Goal: Task Accomplishment & Management: Use online tool/utility

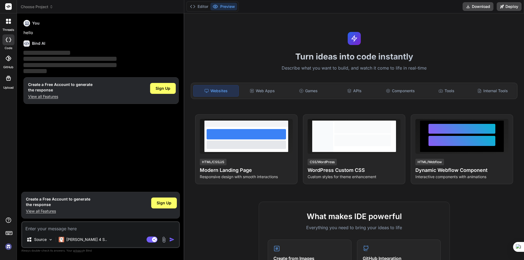
click at [122, 228] on textarea at bounding box center [100, 227] width 157 height 10
click at [169, 204] on span "Sign Up" at bounding box center [164, 202] width 15 height 5
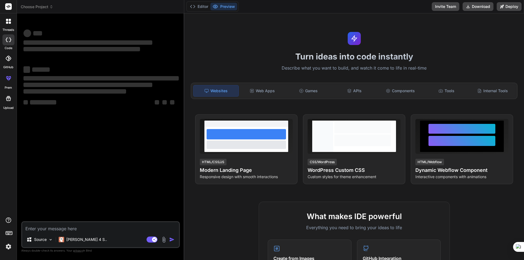
click at [104, 230] on textarea at bounding box center [100, 227] width 157 height 10
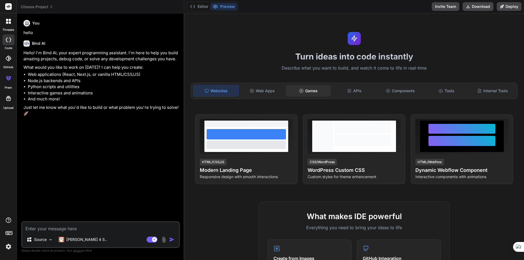
click at [312, 93] on div "Games" at bounding box center [308, 90] width 45 height 11
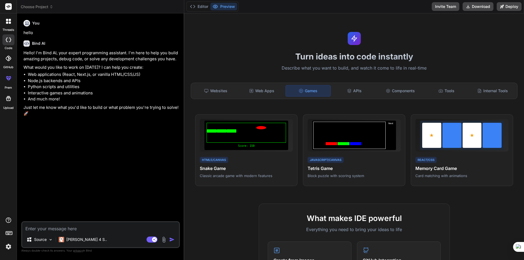
type textarea "x"
click at [350, 95] on div "APIs" at bounding box center [354, 90] width 45 height 11
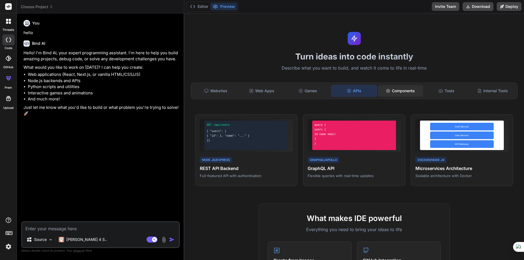
click at [406, 93] on div "Components" at bounding box center [400, 90] width 45 height 11
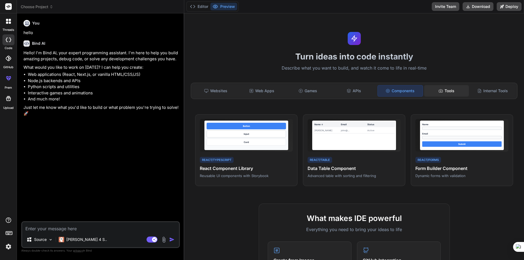
click at [453, 93] on div "Tools" at bounding box center [446, 90] width 45 height 11
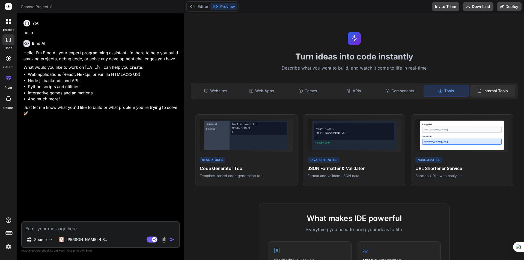
click at [494, 94] on div "Internal Tools" at bounding box center [492, 90] width 45 height 11
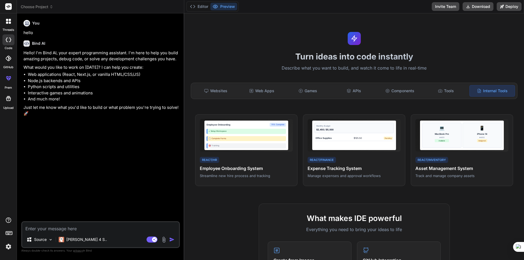
click at [93, 228] on textarea at bounding box center [100, 227] width 157 height 10
type textarea "f"
type textarea "x"
type textarea "fv"
type textarea "x"
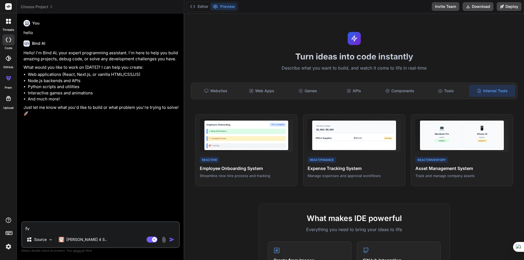
type textarea "fvh"
type textarea "x"
type textarea "fvhl"
type textarea "x"
type textarea "fvhl"
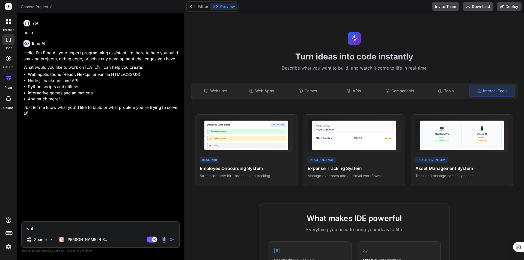
type textarea "x"
type textarea "fvhl"
type textarea "x"
type textarea "fvh"
type textarea "x"
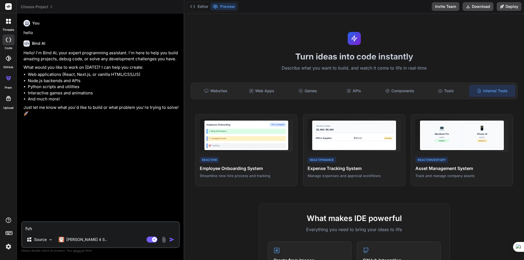
type textarea "fv"
type textarea "x"
type textarea "f"
type textarea "x"
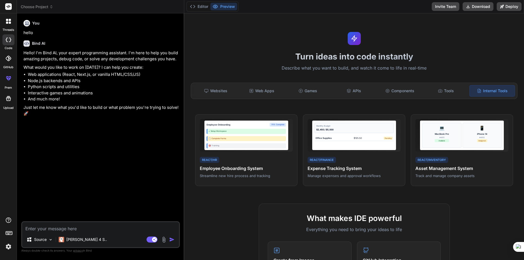
type textarea "ب"
type textarea "x"
type textarea "بر"
type textarea "x"
type textarea "برا"
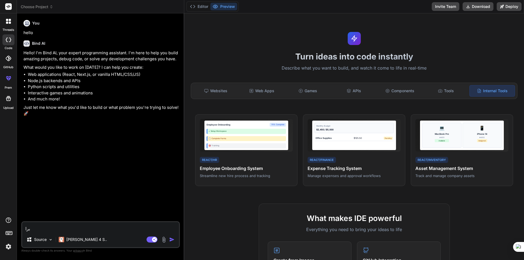
type textarea "x"
type textarea "برام"
type textarea "x"
type textarea "برام"
type textarea "x"
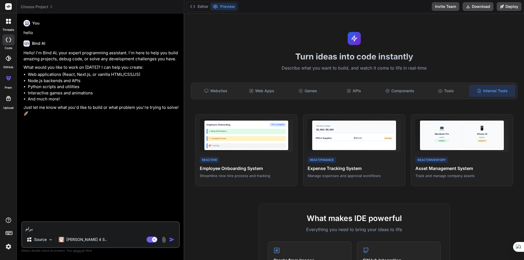
type textarea "برام ا"
type textarea "x"
type textarea "برام اپ"
type textarea "x"
type textarea "برام اپ"
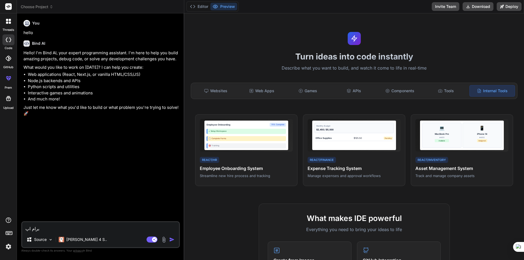
type textarea "x"
type textarea "برام اپ ک"
type textarea "x"
type textarea "برام اپ کر"
type textarea "x"
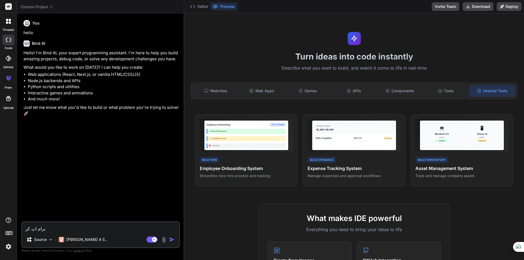
type textarea "برام اپ کرا"
type textarea "x"
type textarea "برام اپ کراس"
type textarea "x"
type textarea "برام اپ کراس"
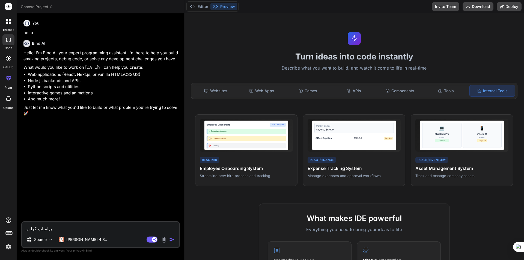
type textarea "x"
type textarea "برام اپ کراس پ"
type textarea "x"
type textarea "برام اپ کراس پل"
type textarea "x"
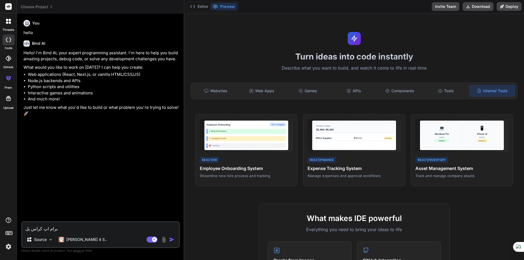
type textarea "برام اپ کراس پلت"
type textarea "x"
type textarea "برام اپ کراس پلتف"
type textarea "x"
type textarea "برام اپ کراس پلتفر"
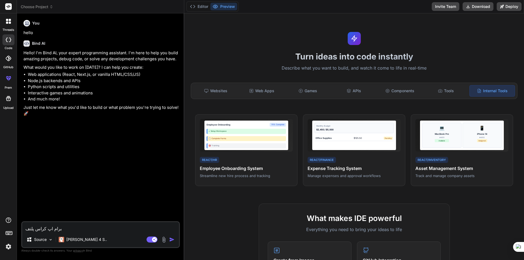
type textarea "x"
type textarea "برام اپ کراس پلتفرم"
type textarea "x"
type textarea "برام اپ کراس پلتفرم"
type textarea "x"
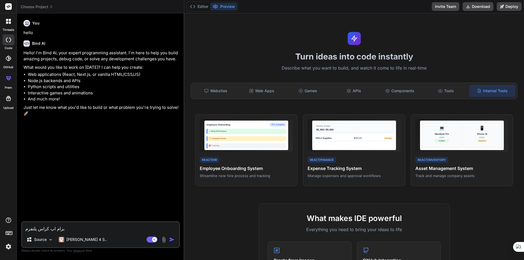
type textarea "برام اپ کراس پلتفرم ب"
type textarea "x"
type textarea "برام اپ کراس پلتفرم با"
type textarea "x"
type textarea "برام اپ کراس پلتفرم باز"
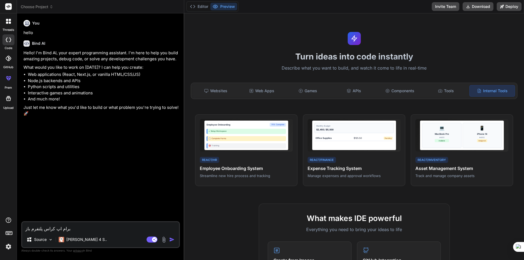
type textarea "x"
type textarea "برام اپ کراس پلتفرم بازی"
type textarea "x"
type textarea "برام اپ کراس پلتفرم بازی"
type textarea "x"
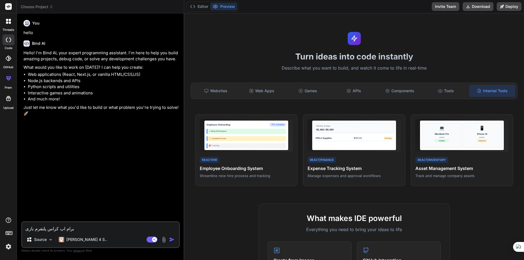
type textarea "برام اپ کراس پلتفرم بازی و"
type textarea "x"
type textarea "برام اپ کراس پلتفرم بازی ور"
type textarea "x"
type textarea "برام اپ کراس پلتفرم بازی وری"
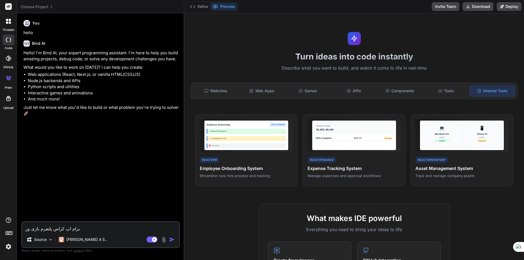
type textarea "x"
type textarea "برام اپ کراس پلتفرم بازی وریا"
type textarea "x"
type textarea "برام اپ کراس پلتفرم بازی وریاض"
type textarea "x"
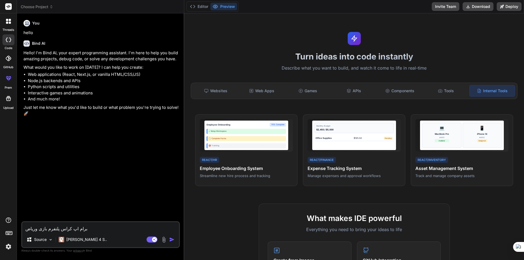
type textarea "برام اپ کراس پلتفرم بازی وریاضی"
type textarea "x"
type textarea "برام اپ کراس پلتفرم بازی وریاضی"
type textarea "x"
type textarea "برام اپ کراس پلتفرم بازی وریاضی ب"
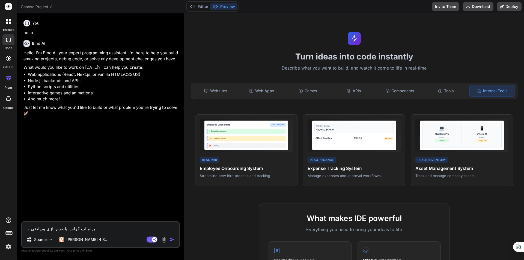
type textarea "x"
type textarea "برام اپ کراس پلتفرم بازی وریاضی بس"
type textarea "x"
type textarea "برام اپ کراس پلتفرم بازی وریاضی بسا"
type textarea "x"
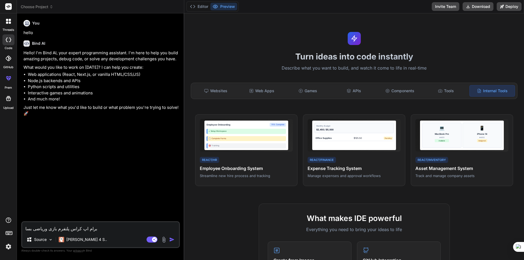
type textarea "برام اپ کراس پلتفرم بازی وریاضی بساز"
type textarea "x"
type textarea "برام اپ کراس پلتفرم بازی وریاضی بساز"
type textarea "x"
type textarea "برام اپ کراس پلتفرم بازی وریاضی بساز ف"
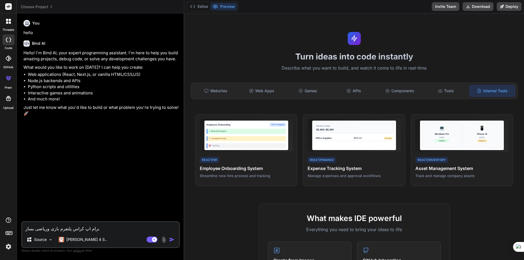
type textarea "x"
type textarea "برام اپ کراس پلتفرم بازی وریاضی بساز فر"
type textarea "x"
type textarea "برام اپ کراس پلتفرم بازی وریاضی بساز فرا"
type textarea "x"
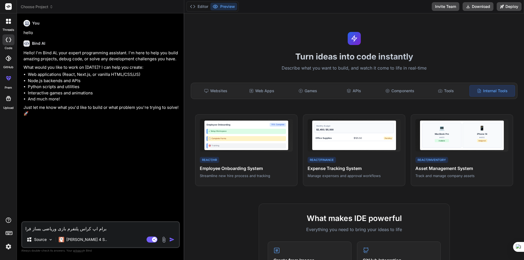
type textarea "برام اپ کراس پلتفرم بازی وریاضی بساز فران"
type textarea "x"
type textarea "برام اپ کراس پلتفرم بازی وریاضی بساز فرانت"
type textarea "x"
type textarea "برام اپ کراس پلتفرم بازی وریاضی بساز فرانت"
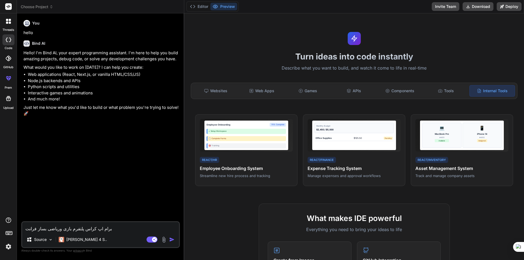
type textarea "x"
type textarea "برام اپ کراس پلتفرم بازی وریاضی بساز فرانت و"
type textarea "x"
type textarea "برام اپ کراس پلتفرم بازی وریاضی بساز فرانت وب"
type textarea "x"
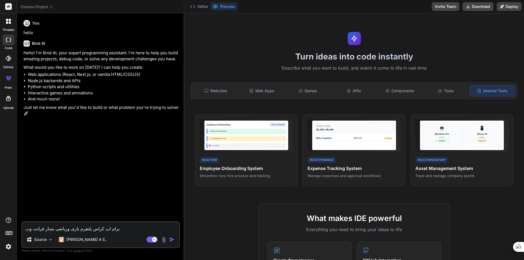
type textarea "برام اپ کراس پلتفرم بازی وریاضی بساز فرانت وبک"
type textarea "x"
type textarea "برام اپ کراس پلتفرم بازی وریاضی بساز فرانت وبک"
type textarea "x"
type textarea "برام اپ کراس پلتفرم بازی وریاضی بساز فرانت وبک ا"
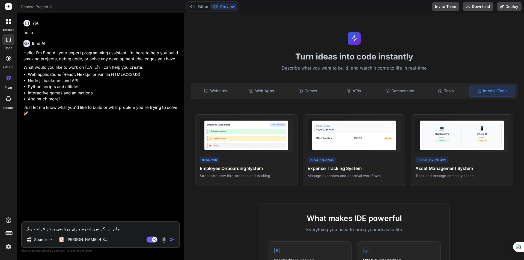
type textarea "x"
type textarea "برام اپ کراس پلتفرم بازی وریاضی بساز فرانت وبک ان"
type textarea "x"
type textarea "برام اپ کراس پلتفرم بازی وریاضی بساز فرانت وبک اند"
type textarea "x"
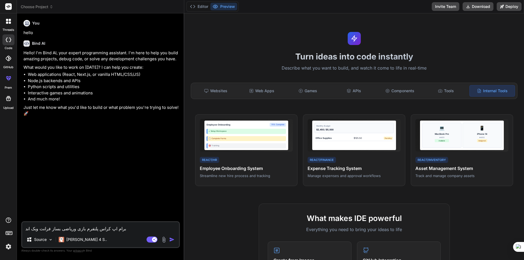
type textarea "برام اپ کراس پلتفرم بازی وریاضی بساز فرانت وبک اند"
type textarea "x"
type textarea "برام اپ کراس پلتفرم بازی وریاضی بساز فرانت وبک اند ک"
type textarea "x"
type textarea "برام اپ کراس پلتفرم بازی وریاضی بساز فرانت وبک اند کا"
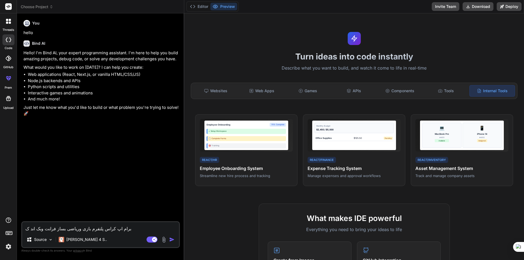
type textarea "x"
type textarea "برام اپ کراس پلتفرم بازی وریاضی بساز فرانت وبک اند کام"
type textarea "x"
type textarea "برام اپ کراس پلتفرم بازی وریاضی بساز فرانت وبک اند کامل"
type textarea "x"
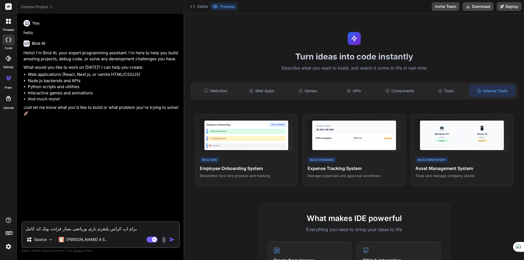
type textarea "برام اپ کراس پلتفرم بازی وریاضی بساز فرانت وبک اند کامل"
type textarea "x"
type textarea "برام اپ کراس پلتفرم بازی وریاضی بساز فرانت وبک اند کامل ب"
type textarea "x"
type textarea "برام اپ کراس پلتفرم بازی وریاضی بساز فرانت وبک اند کامل با"
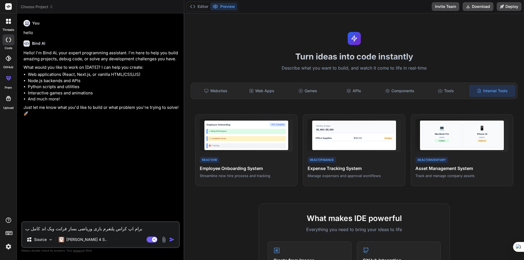
type textarea "x"
type textarea "برام اپ کراس پلتفرم بازی وریاضی بساز فرانت وبک اند کامل باش"
type textarea "x"
type textarea "برام اپ کراس پلتفرم بازی وریاضی بساز فرانت وبک اند کامل باشه"
type textarea "x"
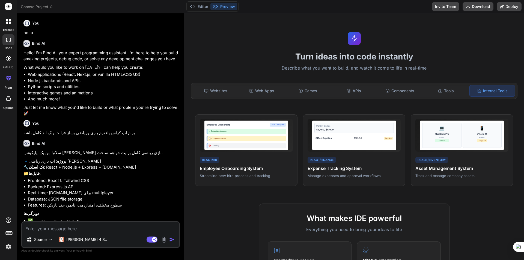
type textarea "x"
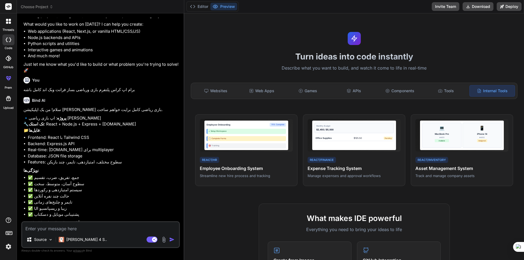
scroll to position [61, 0]
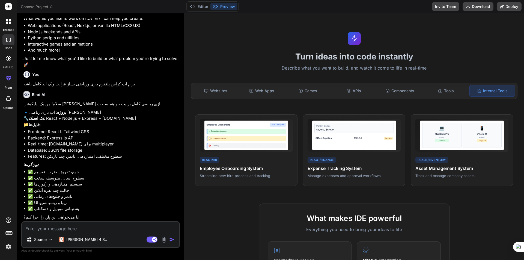
type textarea "ا"
type textarea "x"
type textarea "ار"
type textarea "x"
type textarea "اره"
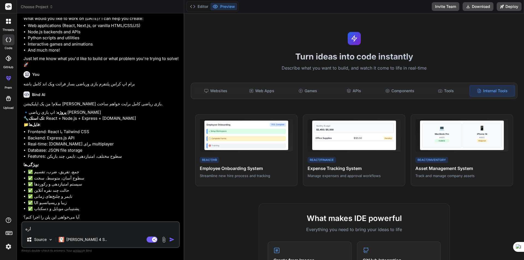
type textarea "x"
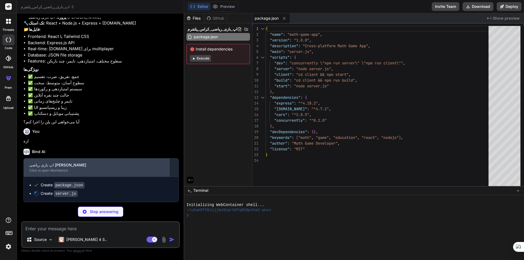
scroll to position [156, 0]
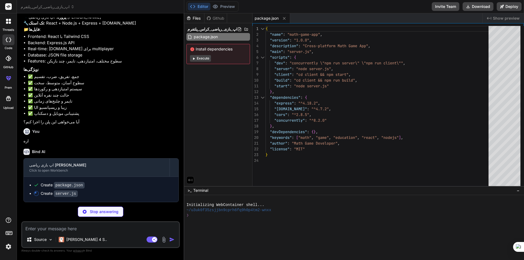
type textarea "x"
type textarea "});"
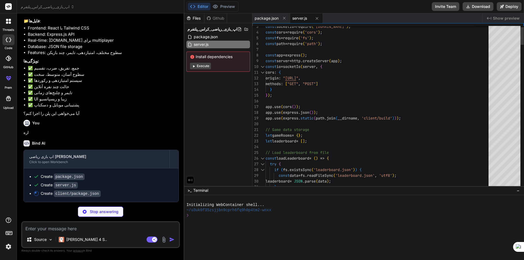
type textarea "x"
type textarea ""last 1 chrome version", "last 1 firefox version", "last 1 safari version" ] },…"
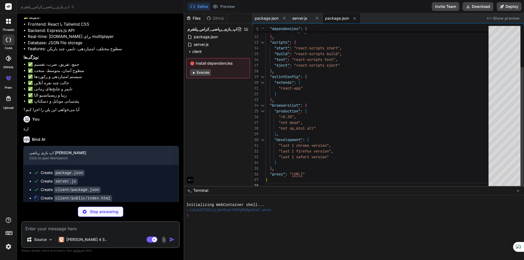
type textarea "x"
type textarea "<noscript>برای اجرای این برنامه باید JavaScript فعال باشد.</noscript> <div id="…"
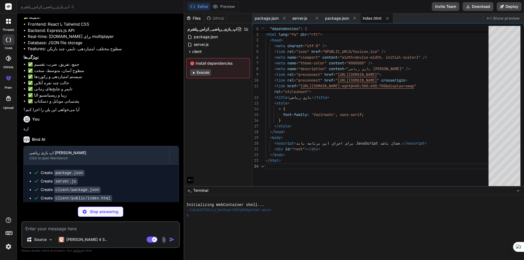
type textarea "x"
type textarea ");"
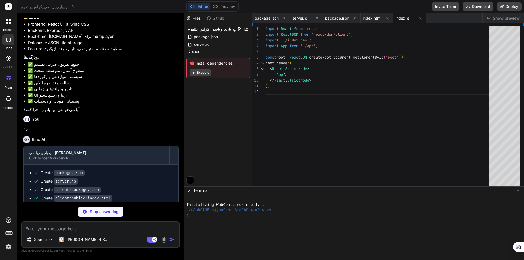
type textarea "x"
type textarea "} .difficulty-سخت { background: #f8d7da; color: #721c24; }"
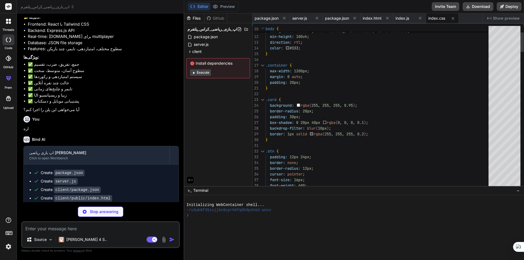
type textarea "x"
type textarea "export default App;"
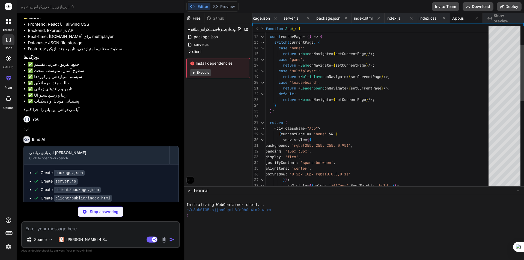
type textarea "x"
type textarea "</div> ); }; export default Home;"
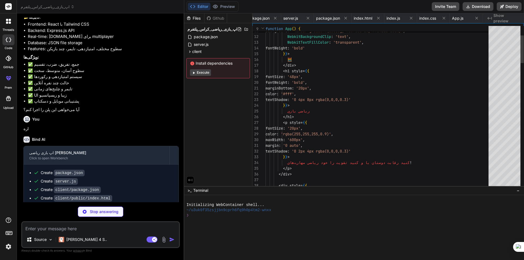
scroll to position [0, 42]
type textarea "x"
type textarea "); } }; export default Game;"
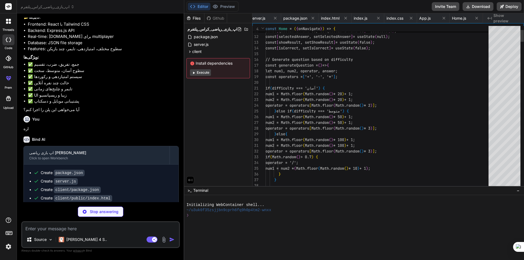
scroll to position [0, 75]
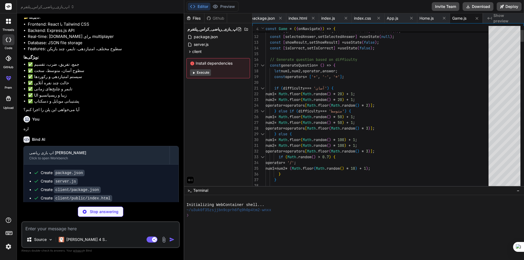
type textarea "x"
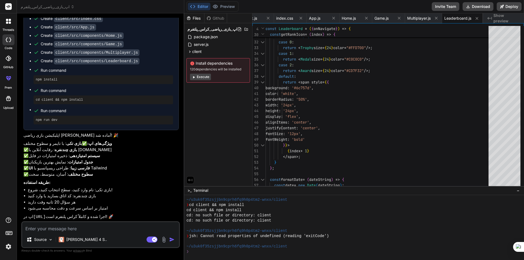
scroll to position [402, 0]
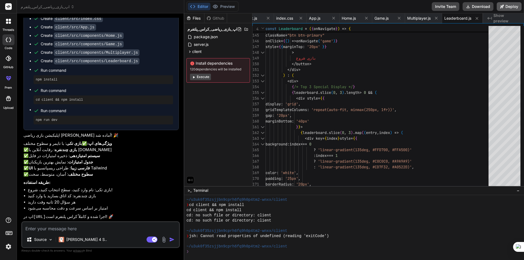
click at [510, 6] on button "Deploy" at bounding box center [509, 6] width 25 height 9
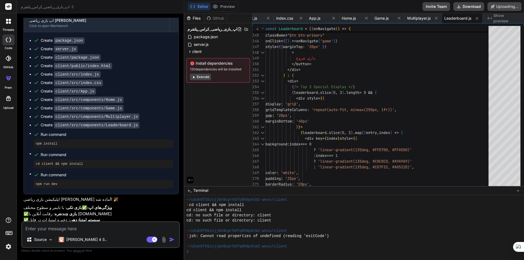
scroll to position [283, 0]
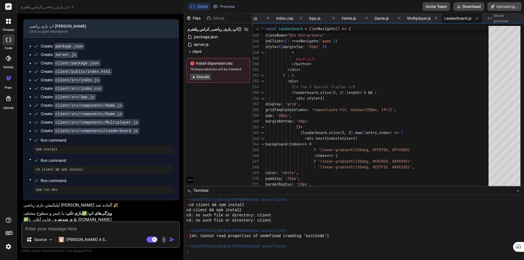
type textarea "x"
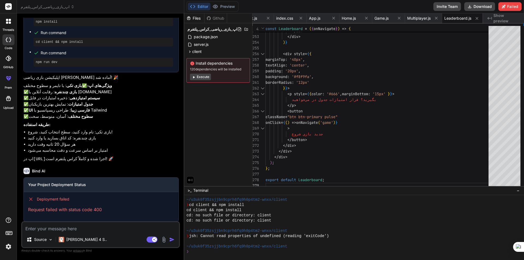
scroll to position [464, 0]
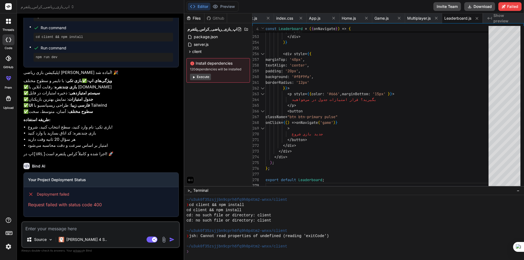
click at [101, 225] on textarea at bounding box center [100, 227] width 157 height 10
type textarea "خ"
type textarea "x"
type textarea "خر"
type textarea "x"
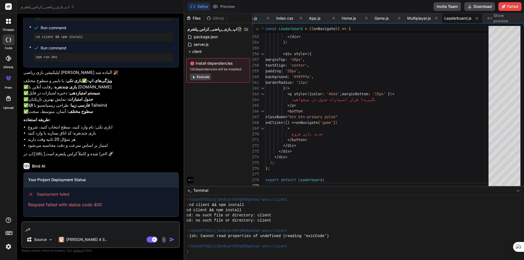
type textarea "خرو"
type textarea "x"
type textarea "خروج"
type textarea "x"
type textarea "خروجی"
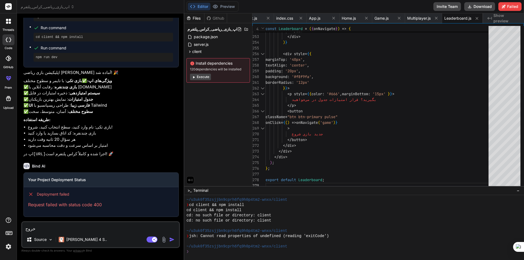
type textarea "x"
type textarea "خروجی"
type textarea "x"
type textarea "خروجی ا"
type textarea "x"
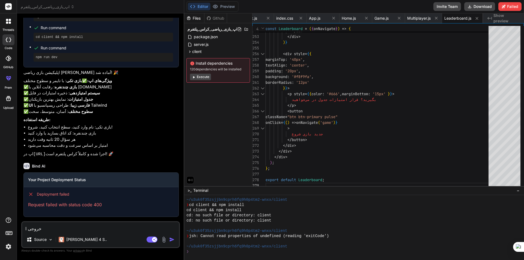
type textarea "خروجی اپ"
type textarea "x"
type textarea "خروجی اپ"
type textarea "x"
type textarea "خروجی اپ ر"
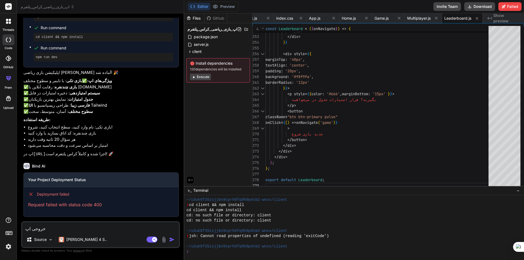
type textarea "x"
type textarea "خروجی اپ را"
type textarea "x"
type textarea "خروجی اپ را"
type textarea "x"
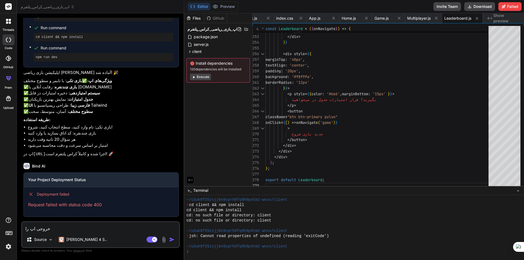
type textarea "خروجی اپ را ن"
type textarea "x"
type textarea "خروجی اپ را نش"
type textarea "x"
type textarea "خروجی اپ را نشا"
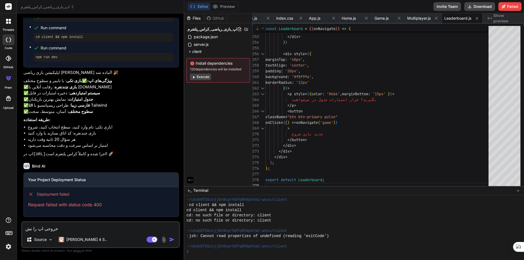
type textarea "x"
type textarea "خروجی اپ را نشان"
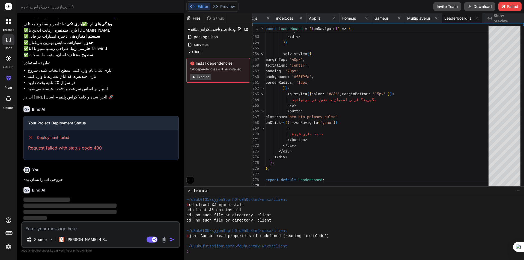
scroll to position [521, 0]
click at [195, 75] on icon at bounding box center [194, 77] width 4 height 4
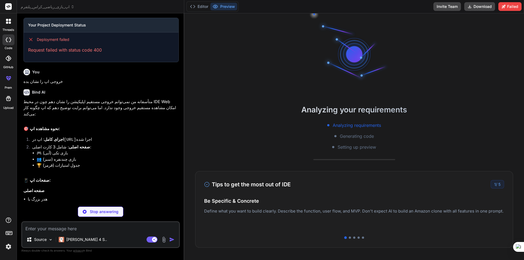
scroll to position [613, 0]
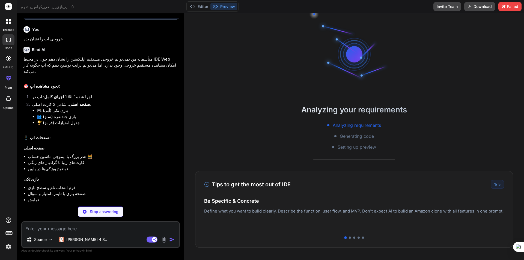
click at [349, 125] on span "Analyzing requirements" at bounding box center [357, 125] width 48 height 7
click at [391, 133] on div "Analyzing requirements Generating code Setting up preview" at bounding box center [354, 136] width 340 height 28
click at [356, 150] on span "Setting up preview" at bounding box center [357, 147] width 38 height 7
drag, startPoint x: 356, startPoint y: 133, endPoint x: 358, endPoint y: 125, distance: 8.9
click at [356, 133] on span "Generating code" at bounding box center [357, 136] width 34 height 7
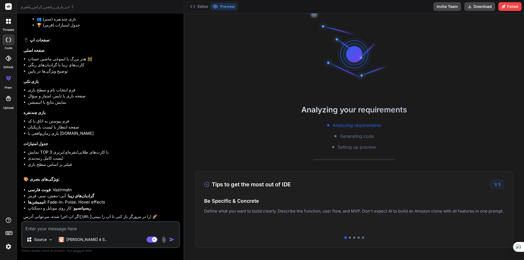
scroll to position [753, 0]
click at [111, 225] on textarea at bounding box center [100, 227] width 157 height 10
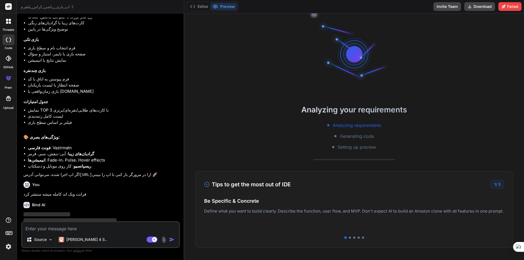
scroll to position [809, 0]
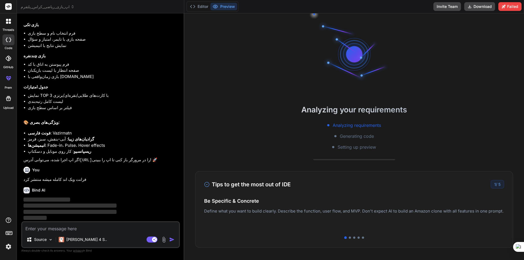
click at [494, 185] on div "1 / 5" at bounding box center [497, 184] width 13 height 8
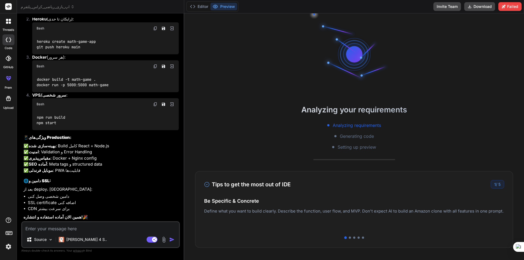
scroll to position [1247, 0]
click at [334, 133] on div "Generating code" at bounding box center [354, 136] width 40 height 7
click at [352, 136] on span "Generating code" at bounding box center [357, 136] width 34 height 7
click at [237, 194] on div "Tips to get the most out of IDE 1 / 5 Be Specific & Concrete Define what you wa…" at bounding box center [354, 209] width 318 height 77
click at [352, 62] on div at bounding box center [354, 54] width 33 height 33
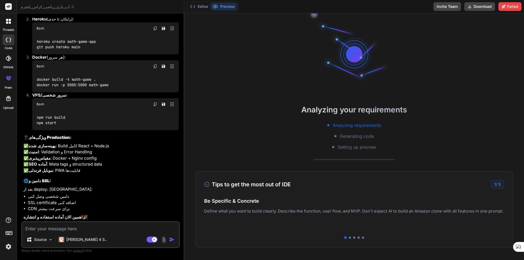
drag, startPoint x: 366, startPoint y: 43, endPoint x: 363, endPoint y: 44, distance: 3.2
click at [366, 43] on div at bounding box center [354, 54] width 82 height 82
click at [354, 53] on div at bounding box center [354, 54] width 33 height 33
drag, startPoint x: 354, startPoint y: 53, endPoint x: 356, endPoint y: 78, distance: 24.4
click at [356, 78] on div at bounding box center [354, 54] width 82 height 82
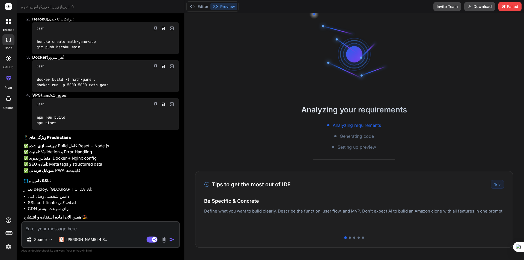
click at [349, 54] on div at bounding box center [354, 54] width 33 height 33
click at [354, 147] on span "Setting up preview" at bounding box center [357, 147] width 38 height 7
click at [354, 132] on div "Analyzing requirements Generating code Setting up preview" at bounding box center [354, 136] width 340 height 28
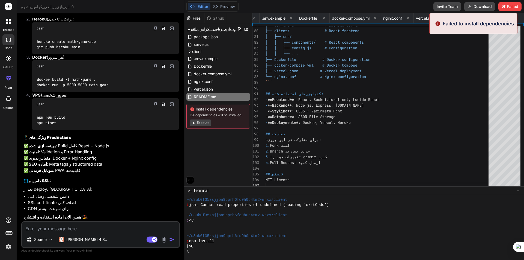
scroll to position [1219, 0]
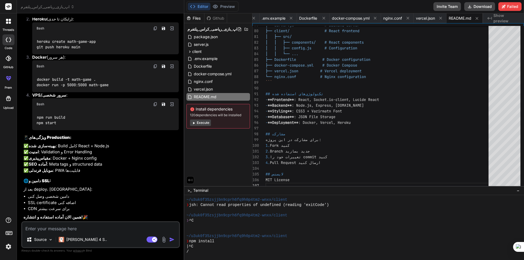
click at [202, 122] on button "Execute" at bounding box center [200, 123] width 21 height 7
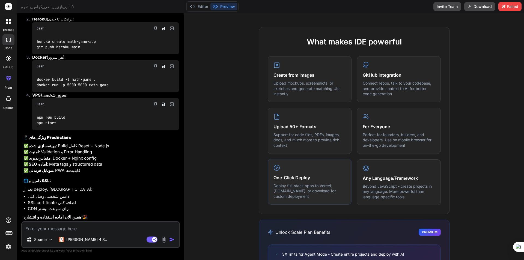
scroll to position [246, 0]
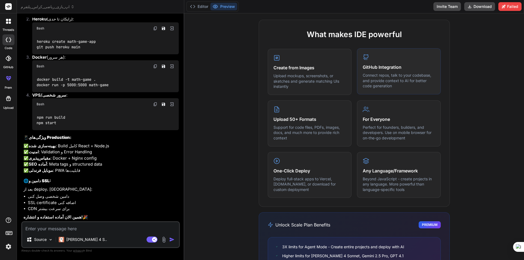
click at [388, 66] on h4 "GitHub Integration" at bounding box center [399, 67] width 72 height 7
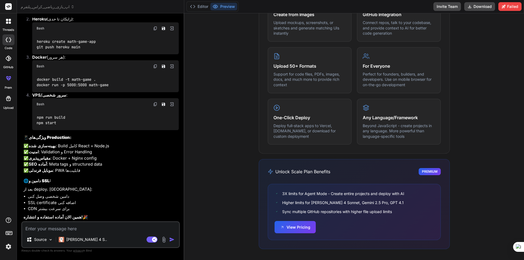
scroll to position [1247, 0]
click at [477, 7] on button "Download" at bounding box center [479, 6] width 31 height 9
click at [120, 231] on textarea at bounding box center [100, 227] width 157 height 10
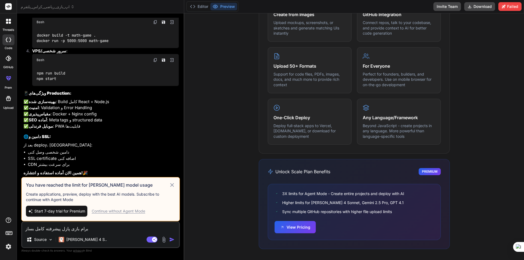
click at [69, 210] on span "Start 7-day trial for Premium" at bounding box center [59, 211] width 51 height 5
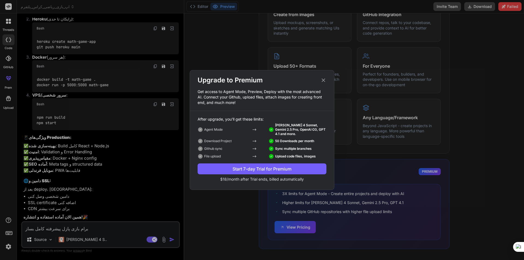
click at [243, 170] on div "Start 7-day Trial for Premium" at bounding box center [262, 169] width 129 height 7
click at [322, 79] on icon at bounding box center [324, 81] width 4 height 4
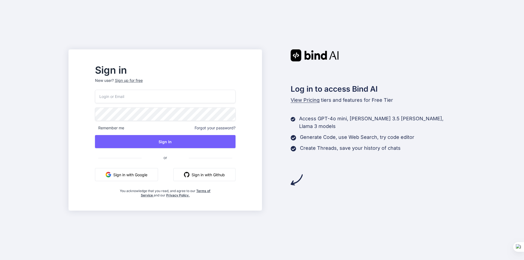
click at [145, 175] on button "Sign in with Google" at bounding box center [126, 174] width 63 height 13
click at [136, 174] on button "Sign in with Google" at bounding box center [126, 174] width 63 height 13
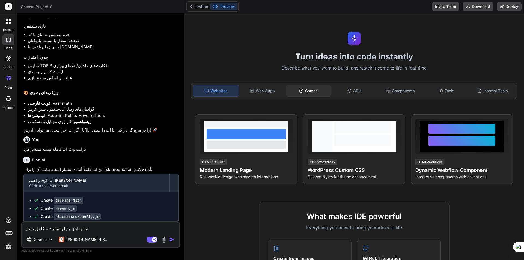
scroll to position [738, 0]
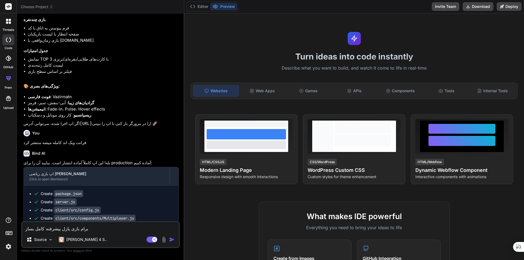
click at [172, 237] on img "button" at bounding box center [171, 239] width 5 height 5
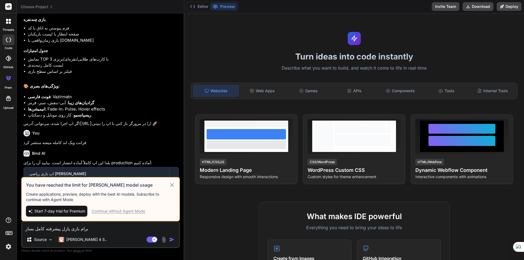
click at [120, 212] on div "Continue without Agent Mode" at bounding box center [118, 211] width 53 height 5
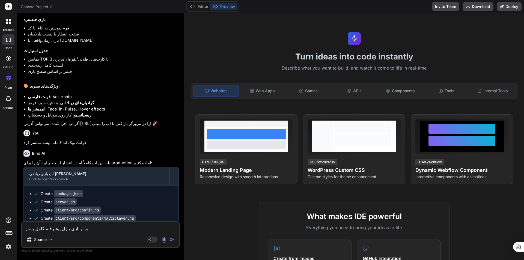
click at [171, 240] on img "button" at bounding box center [171, 239] width 5 height 5
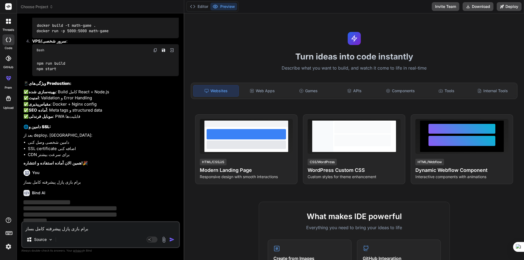
scroll to position [1240, 0]
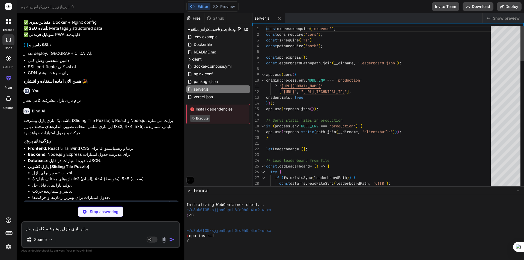
type textarea "x"
type textarea ""proxy": "http://localhost:5000" }"
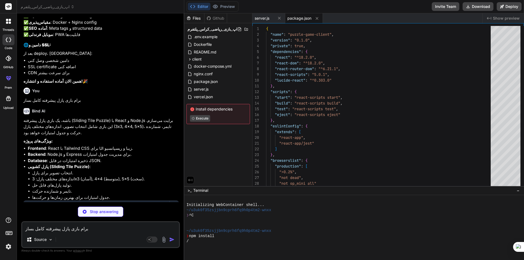
type textarea "x"
type textarea "}, }, plugins: [], }"
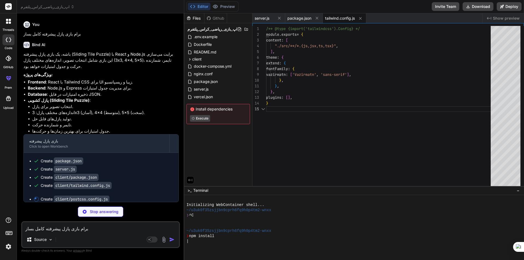
type textarea "x"
type textarea "module.exports = { plugins: { tailwindcss: {}, autoprefixer: {}, }, };"
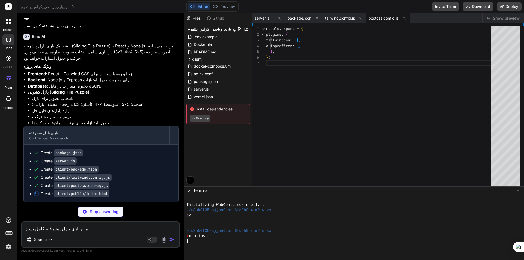
type textarea "x"
type textarea "<link href="https://fonts.googleapis.com/css2?family=Vazirmatn:wght@400;500;600…"
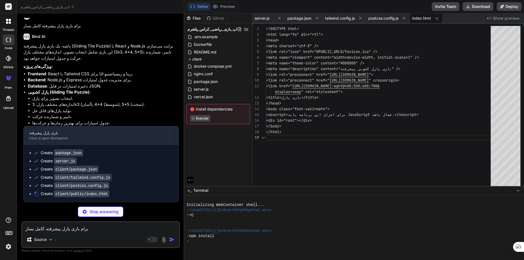
type textarea "x"
type textarea ");"
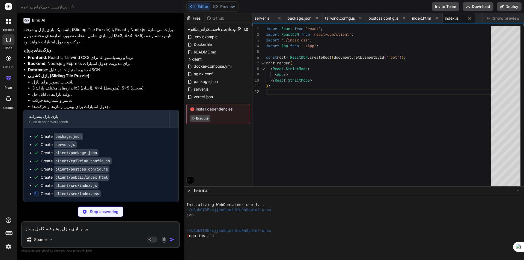
type textarea "x"
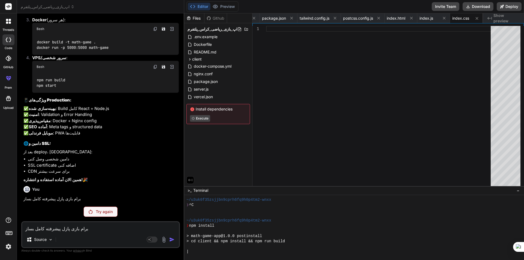
scroll to position [1221, 0]
click at [227, 7] on button "Preview" at bounding box center [223, 7] width 27 height 8
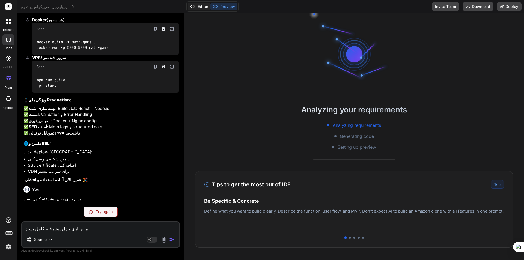
click at [201, 5] on button "Editor" at bounding box center [199, 7] width 23 height 8
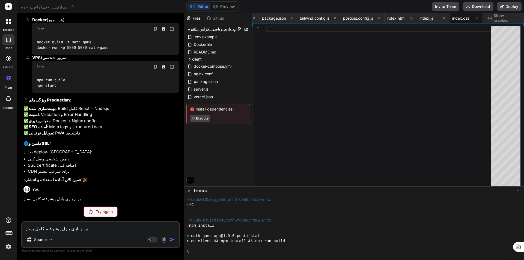
click at [108, 211] on p "Try again" at bounding box center [104, 211] width 17 height 5
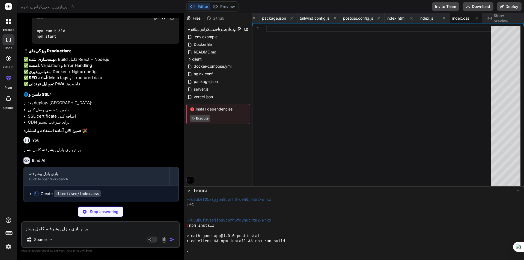
scroll to position [1270, 0]
type textarea "x"
type textarea ".success { @apply bg-green-100 text-green-700 p-4 rounded-xl border border-gree…"
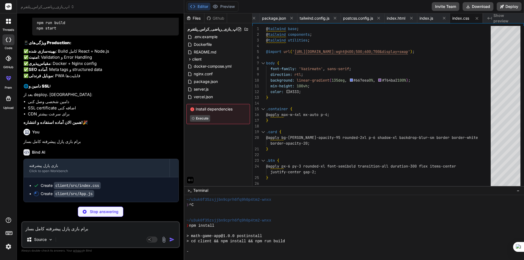
type textarea "x"
type textarea "</main> </div> ); } export default App;"
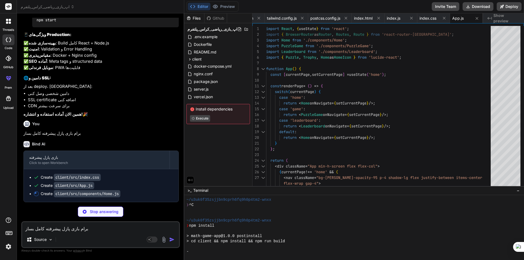
scroll to position [1286, 0]
type textarea "x"
type textarea "</div> </div> </div> </div> ); }; export default Home;"
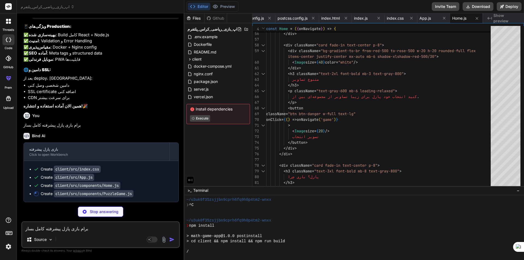
scroll to position [1295, 0]
type textarea "x"
type textarea "}; export default PuzzleGame;"
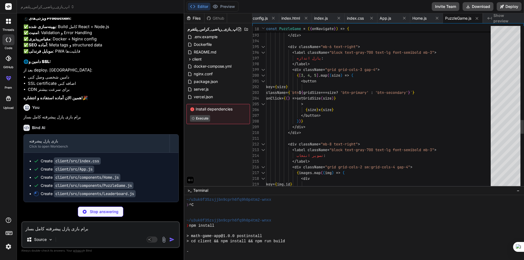
type textarea "x"
type textarea "); }; export default Leaderboard;"
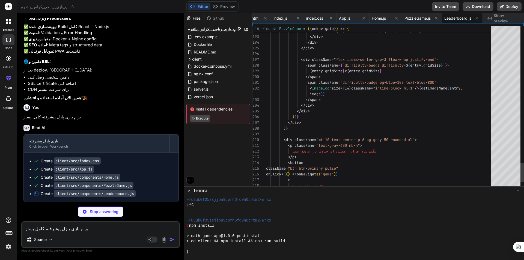
type textarea "x"
type textarea "const config = { API_URL: process.env.NODE_ENV === 'production' ? window.locati…"
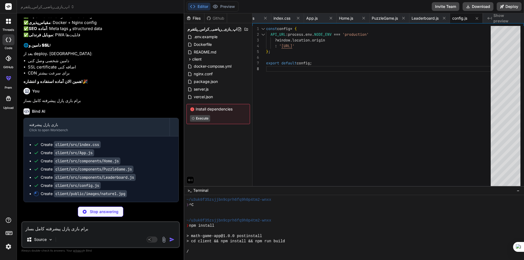
scroll to position [1319, 0]
type textarea "x"
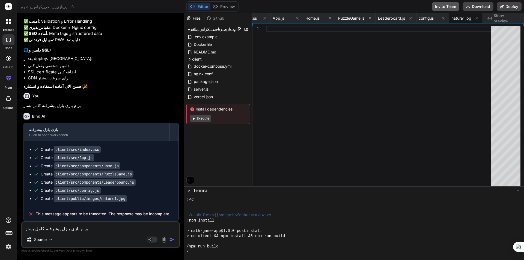
scroll to position [202, 0]
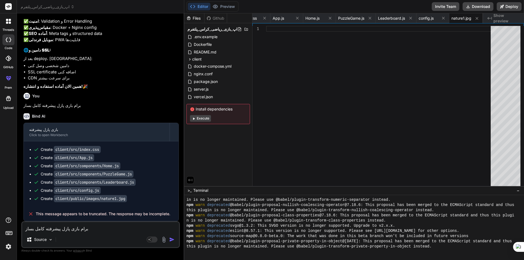
click at [198, 117] on button "Execute" at bounding box center [200, 118] width 21 height 7
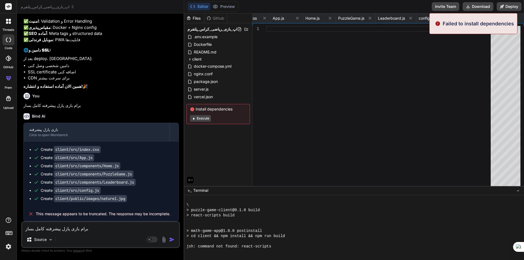
scroll to position [316, 0]
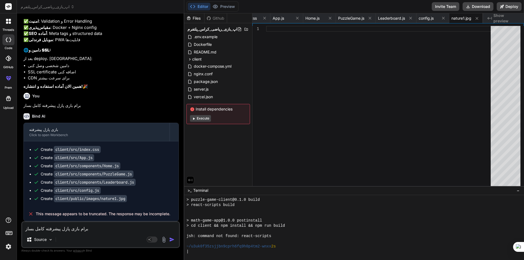
click at [200, 117] on button "Execute" at bounding box center [200, 118] width 21 height 7
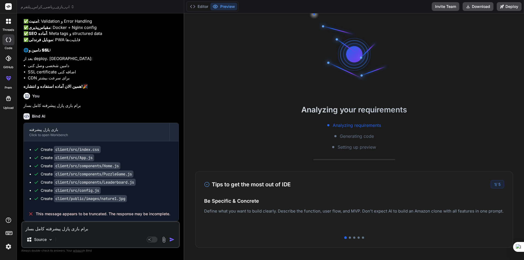
scroll to position [363, 0]
click at [354, 147] on span "Setting up preview" at bounding box center [357, 147] width 38 height 7
click at [197, 5] on button "Editor" at bounding box center [199, 7] width 23 height 8
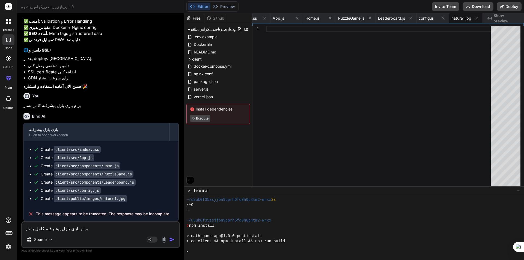
click at [95, 216] on span "This message appears to be truncated. The response may be incomplete." at bounding box center [103, 213] width 135 height 5
click at [478, 13] on div "Editor Preview Invite Team Download Deploy" at bounding box center [354, 6] width 340 height 13
click at [476, 7] on button "Download" at bounding box center [478, 6] width 31 height 9
type textarea "x"
click at [114, 227] on textarea "برام بازی پازل پیشرفته کامل بساز" at bounding box center [100, 227] width 157 height 10
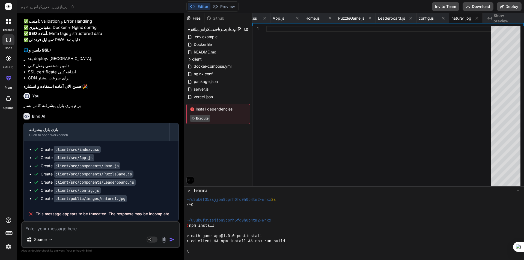
type textarea "خ"
type textarea "x"
type textarea "خر"
type textarea "x"
type textarea "خرو"
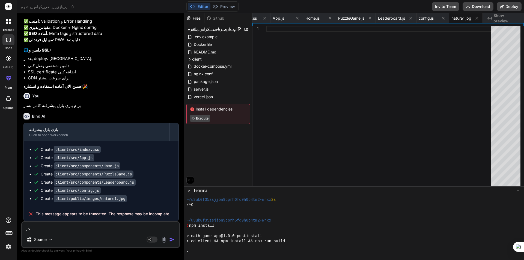
type textarea "x"
type textarea "خروج"
type textarea "x"
type textarea "خروجی"
type textarea "x"
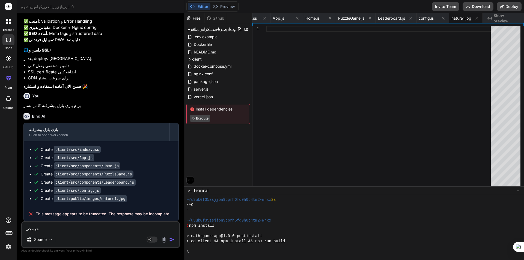
type textarea "خروجی"
type textarea "x"
type textarea "خروجی ا"
type textarea "x"
type textarea "خروجی اپ"
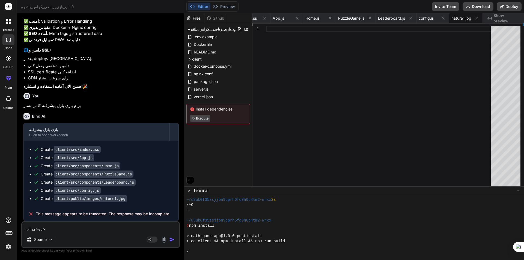
type textarea "x"
type textarea "خروجی اپ"
type textarea "x"
type textarea "خروجی اپ ر"
type textarea "x"
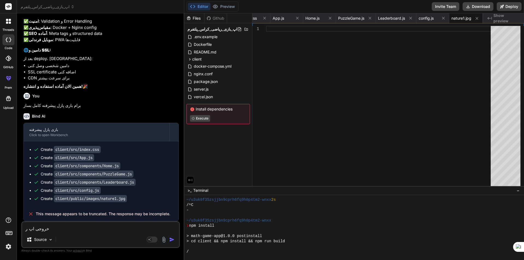
type textarea "خروجی اپ را"
type textarea "x"
type textarea "خروجی اپ را"
type textarea "x"
type textarea "خروجی اپ را ب"
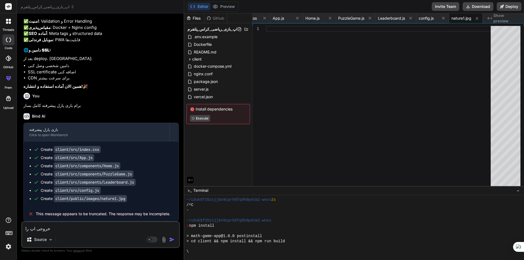
type textarea "x"
type textarea "خروجی اپ را بد"
type textarea "x"
type textarea "خروجی اپ را بده"
type textarea "x"
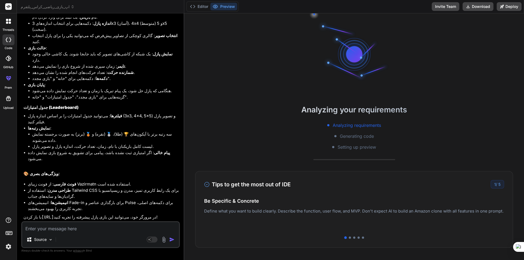
scroll to position [1741, 0]
click at [478, 4] on button "Download" at bounding box center [478, 6] width 31 height 9
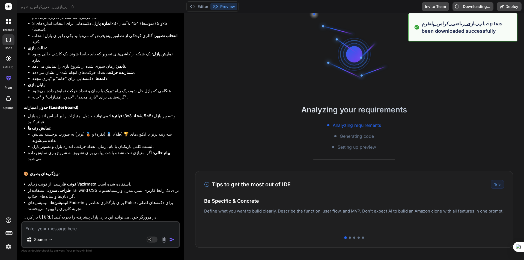
type textarea "x"
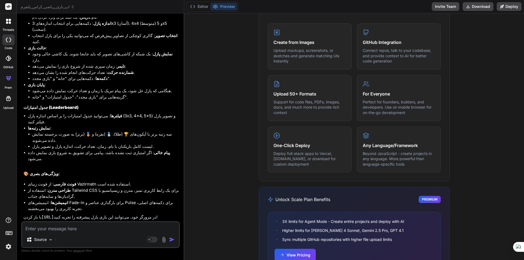
scroll to position [299, 0]
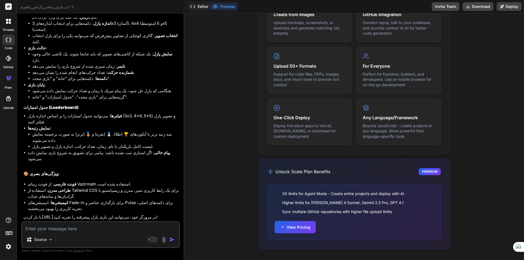
click at [200, 6] on button "Editor" at bounding box center [199, 7] width 23 height 8
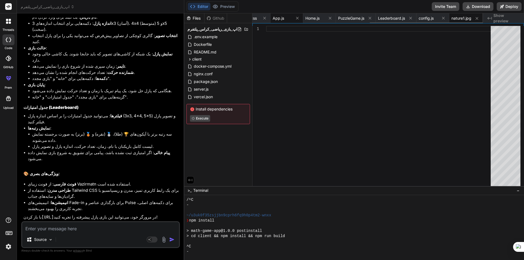
click at [273, 18] on span "App.js" at bounding box center [278, 18] width 11 height 5
type textarea "</main> </div> ); } export default App;"
